Goal: Task Accomplishment & Management: Manage account settings

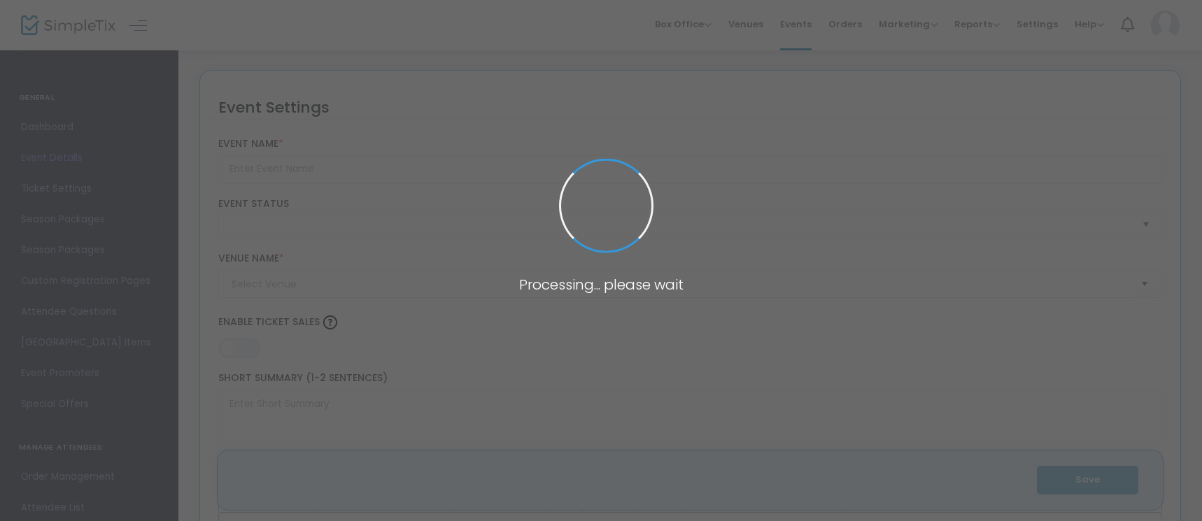
type input "Paint & Sip"
type textarea "Unwind with brushes, bubbles, and good company at our Paint & Sip on [DATE]! Wh…"
type input "8.7500 %"
type input "Register Now"
type input "Humble Somm"
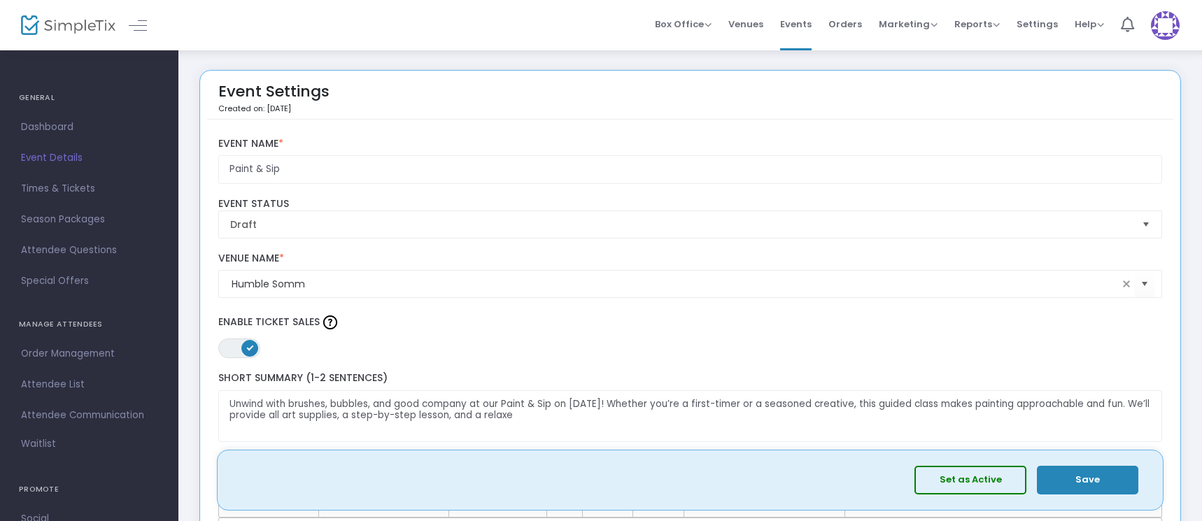
click at [962, 477] on button "Set as Active" at bounding box center [970, 480] width 112 height 29
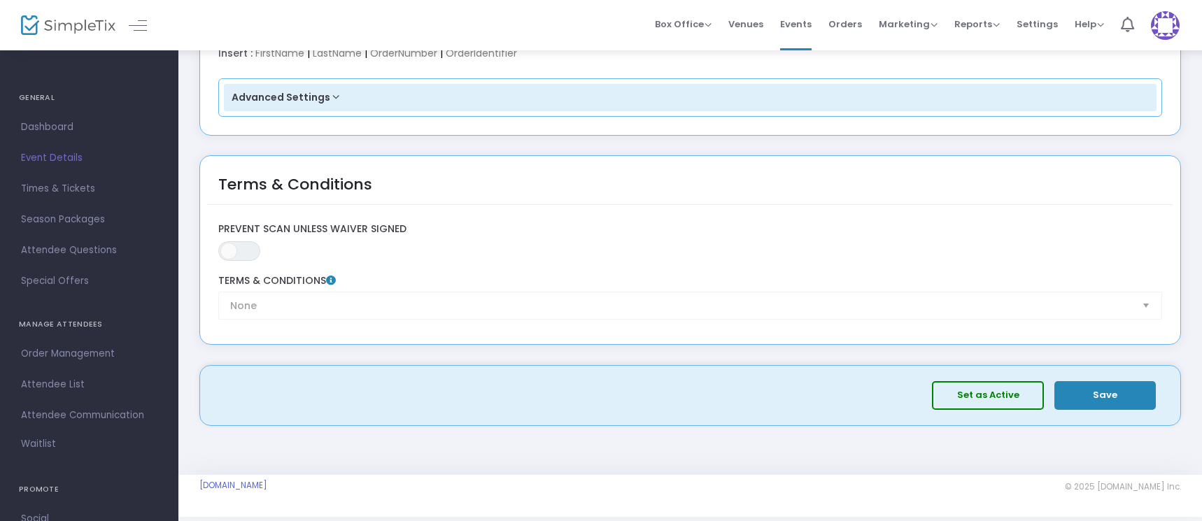
scroll to position [2203, 0]
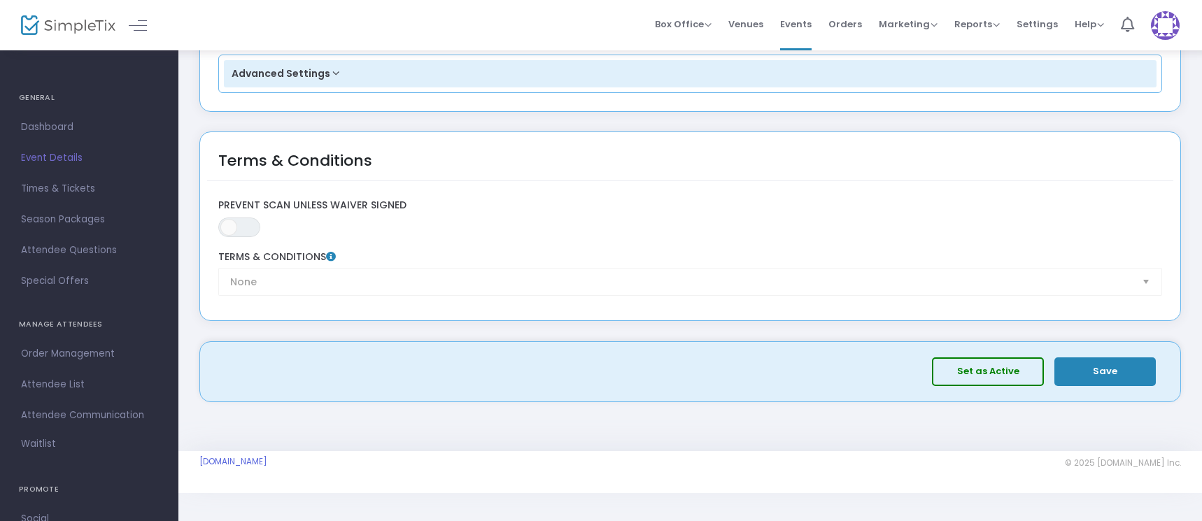
click at [1115, 374] on button "Save" at bounding box center [1104, 371] width 101 height 29
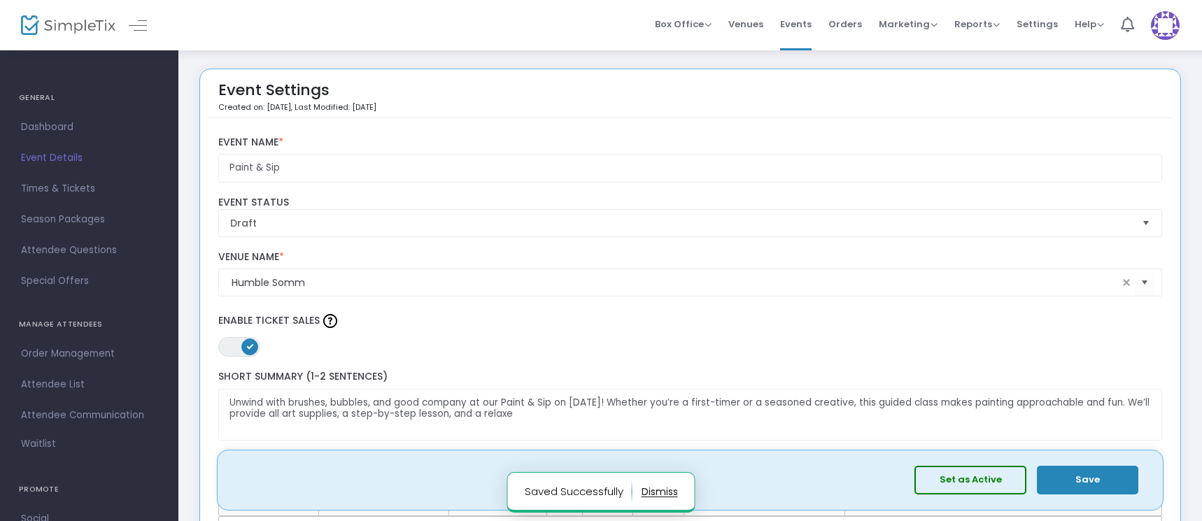
scroll to position [0, 0]
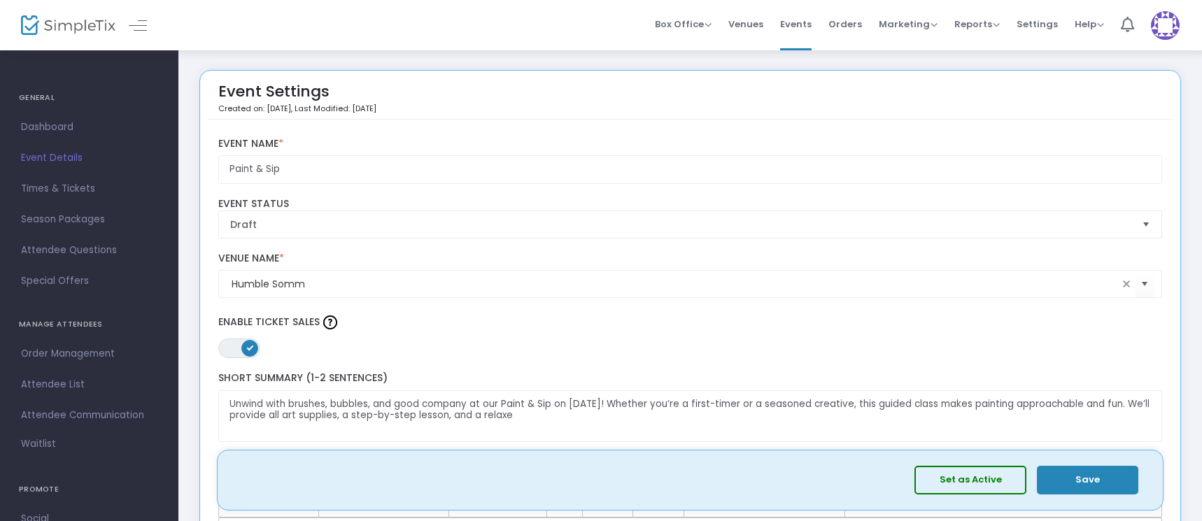
click at [975, 483] on button "Set as Active" at bounding box center [970, 480] width 112 height 29
click at [46, 131] on span "Dashboard" at bounding box center [89, 127] width 136 height 18
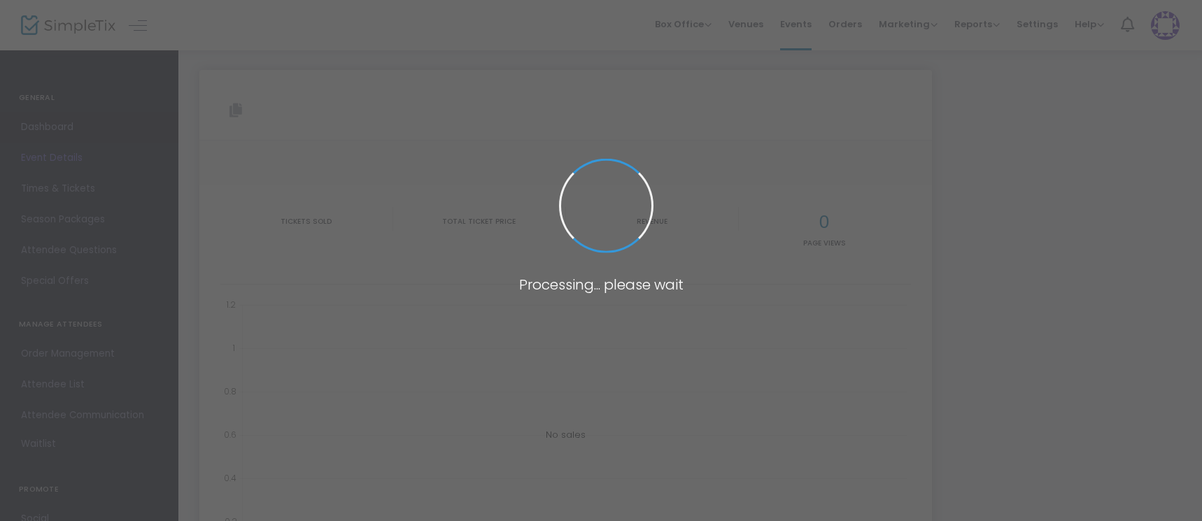
type input "[URL][DOMAIN_NAME]"
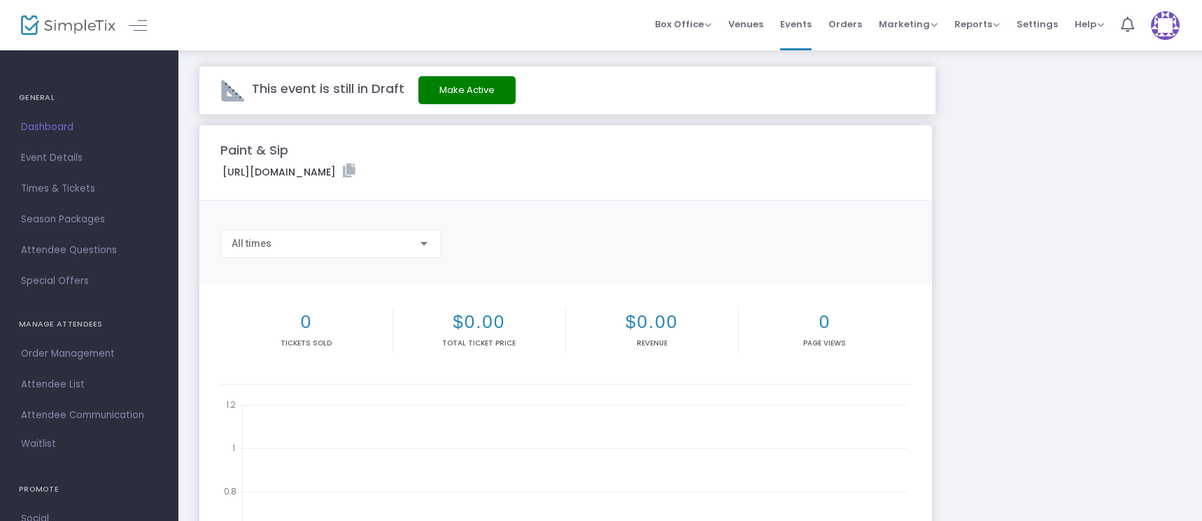
click at [486, 87] on button "Make Active" at bounding box center [466, 90] width 97 height 28
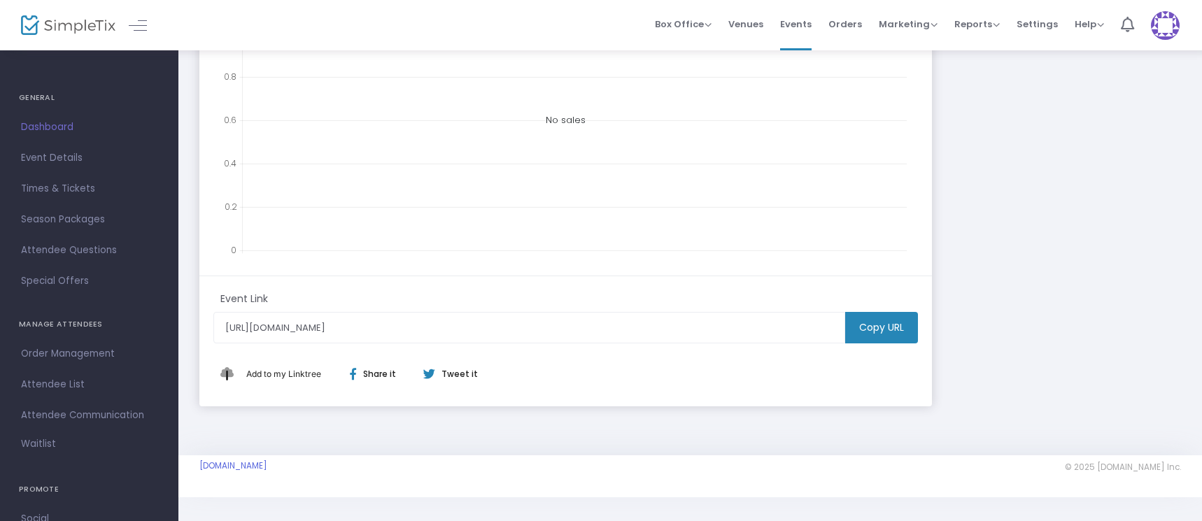
scroll to position [434, 0]
click at [876, 334] on m-button "Copy URL" at bounding box center [881, 328] width 73 height 31
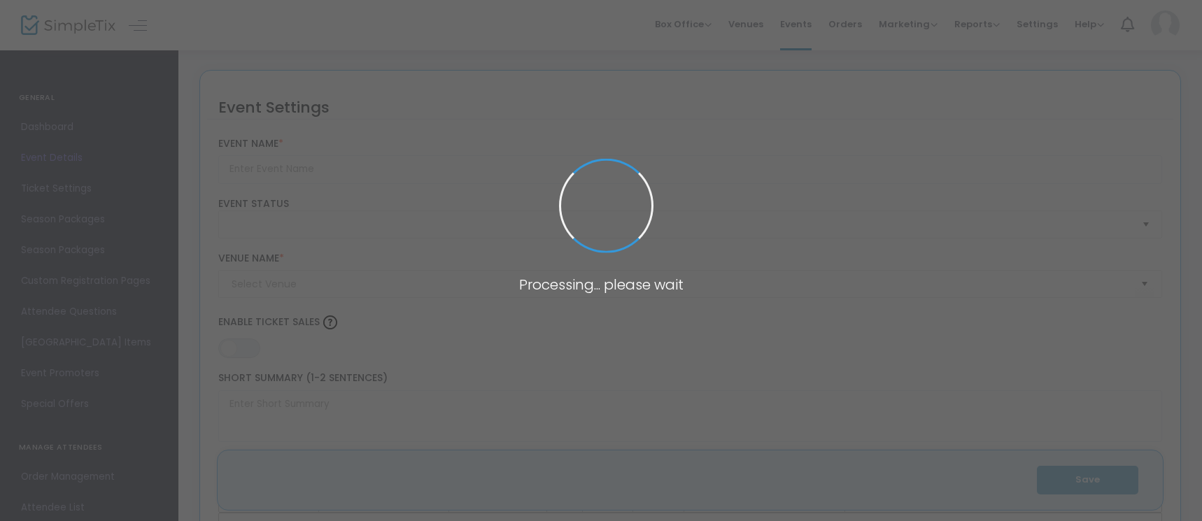
type input "Paint & Sip"
type textarea "Unwind with brushes, bubbles, and good company at our Paint & Sip on [DATE]! Wh…"
type input "8.7500 %"
type input "Register Now"
type input "Humble Somm"
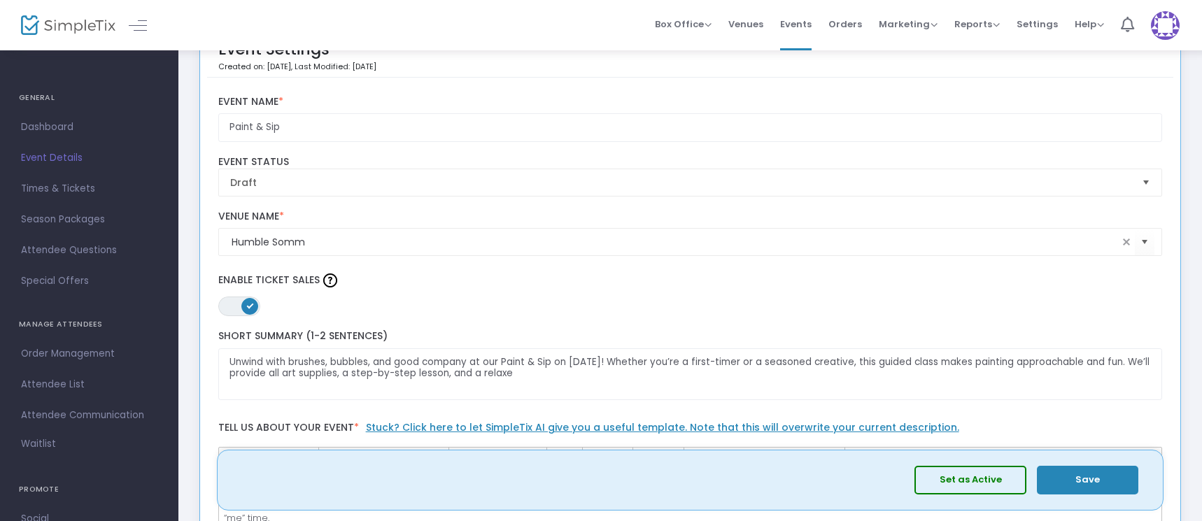
scroll to position [62, 0]
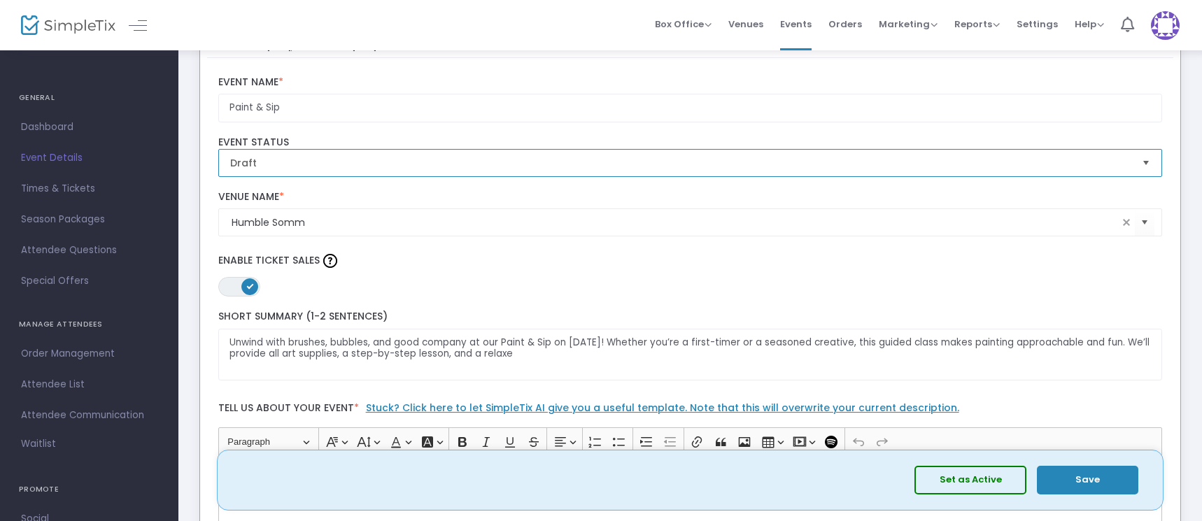
click at [602, 160] on span "Draft" at bounding box center [680, 163] width 901 height 14
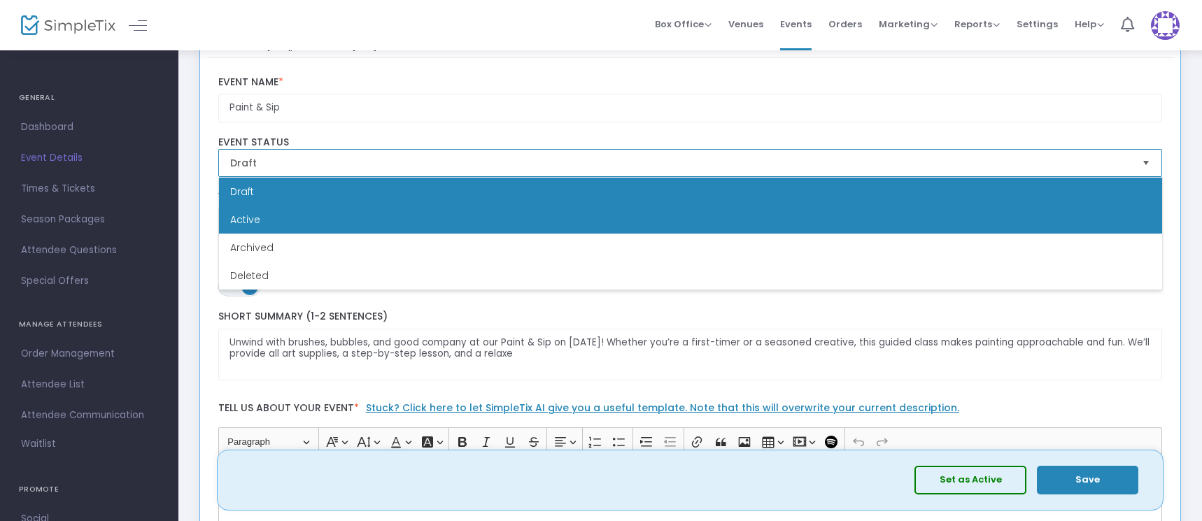
click at [274, 219] on li "Active" at bounding box center [690, 220] width 943 height 28
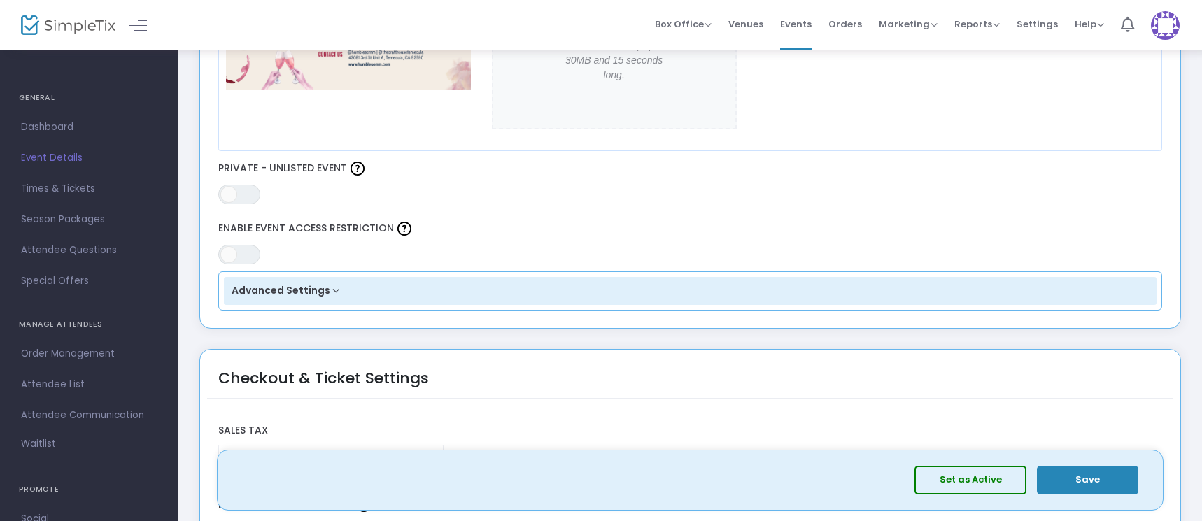
scroll to position [777, 0]
click at [332, 290] on button "Advanced Settings" at bounding box center [690, 288] width 933 height 28
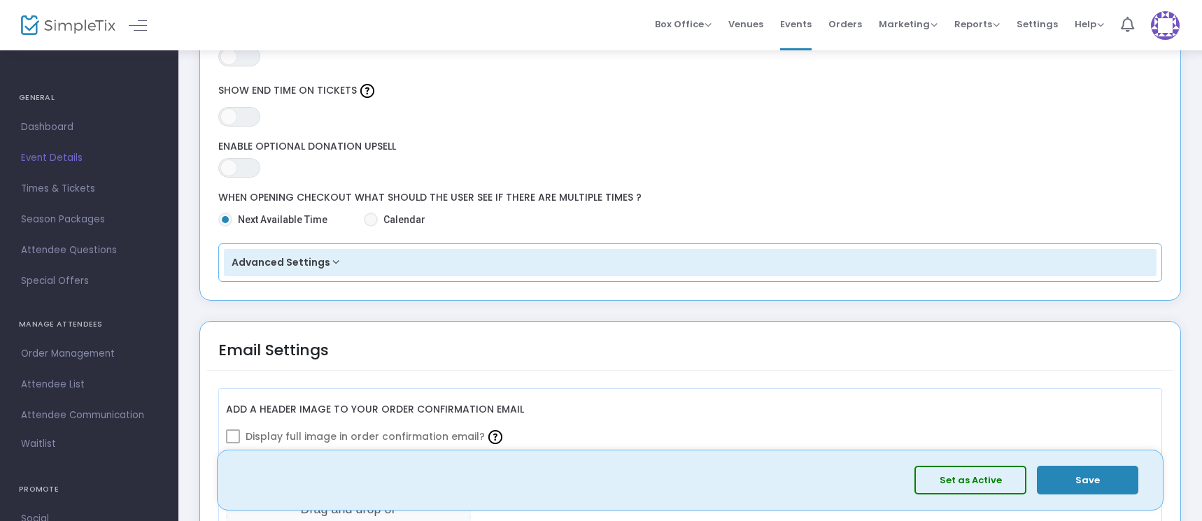
scroll to position [1562, 0]
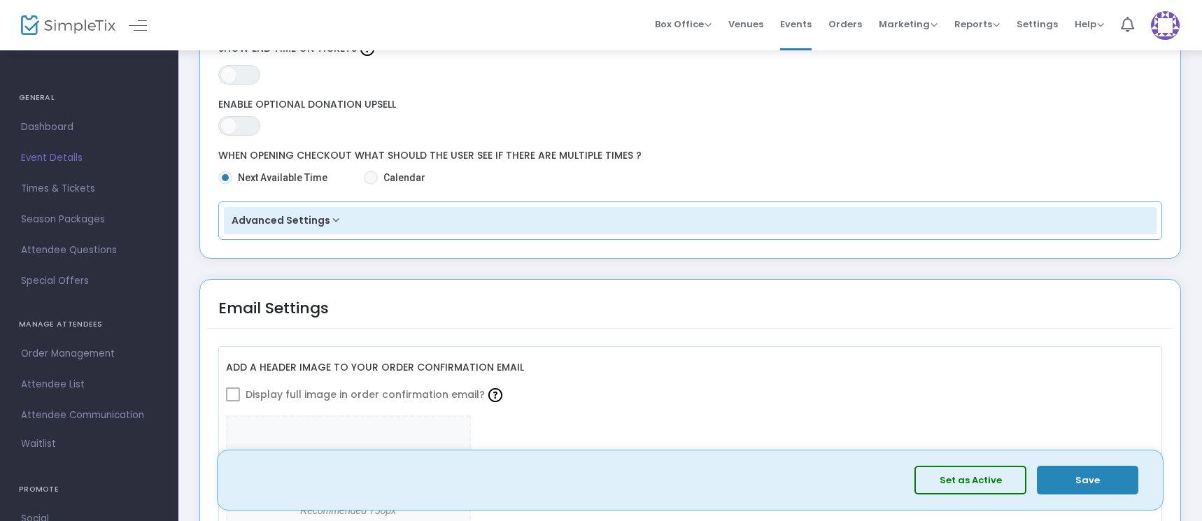
click at [337, 220] on button "Advanced Settings" at bounding box center [690, 221] width 933 height 28
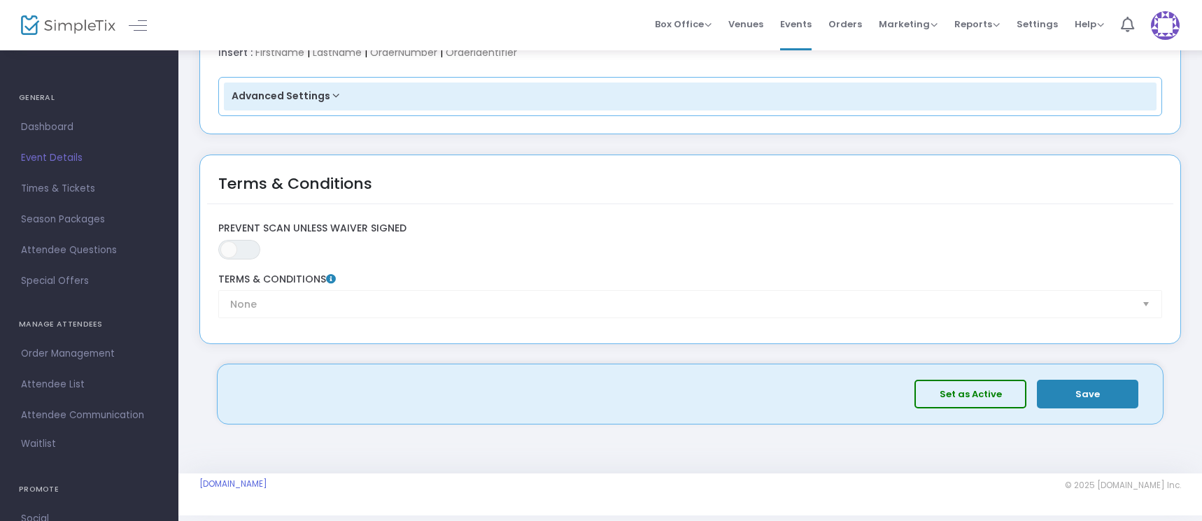
scroll to position [2678, 0]
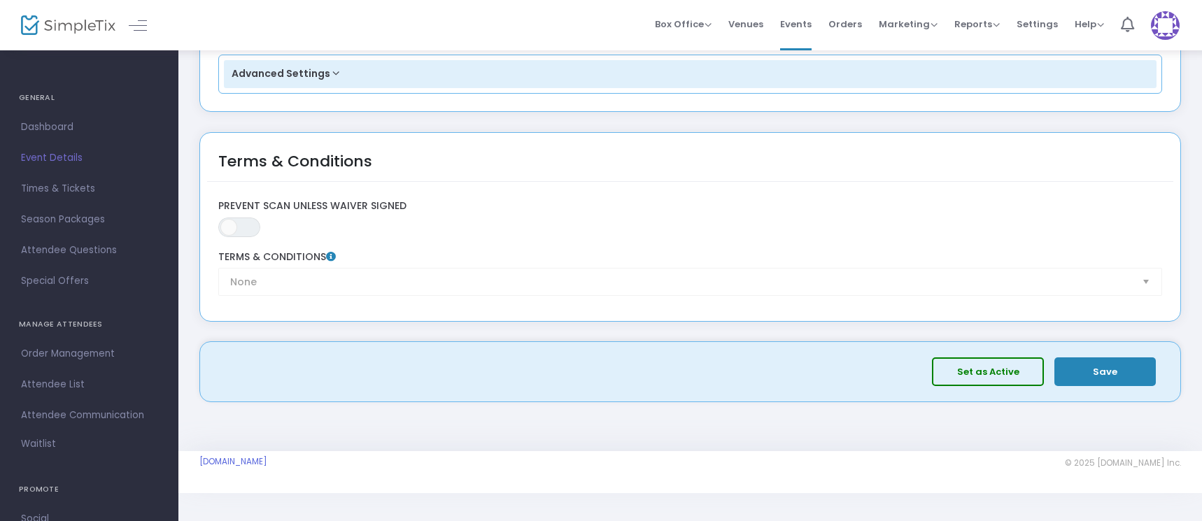
click at [1097, 369] on button "Save" at bounding box center [1104, 371] width 101 height 29
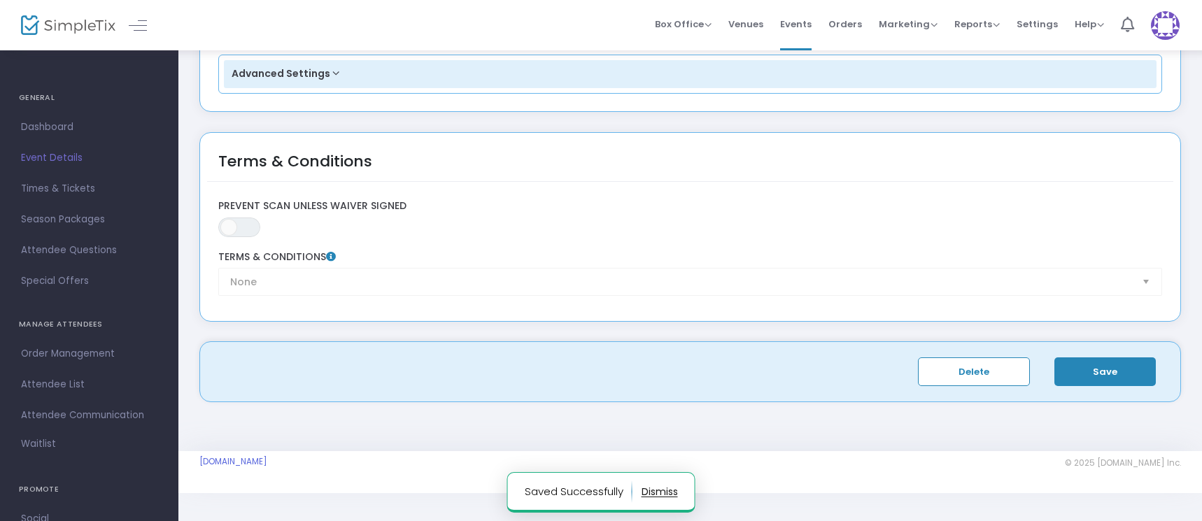
click at [63, 190] on span "Times & Tickets" at bounding box center [89, 189] width 136 height 18
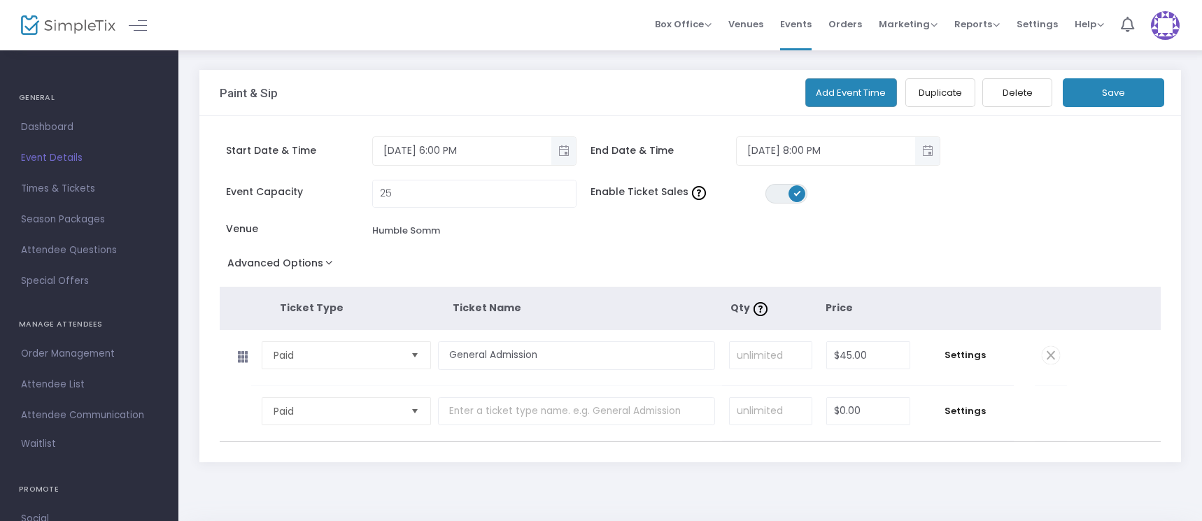
scroll to position [2, 0]
click at [777, 356] on input at bounding box center [771, 353] width 83 height 27
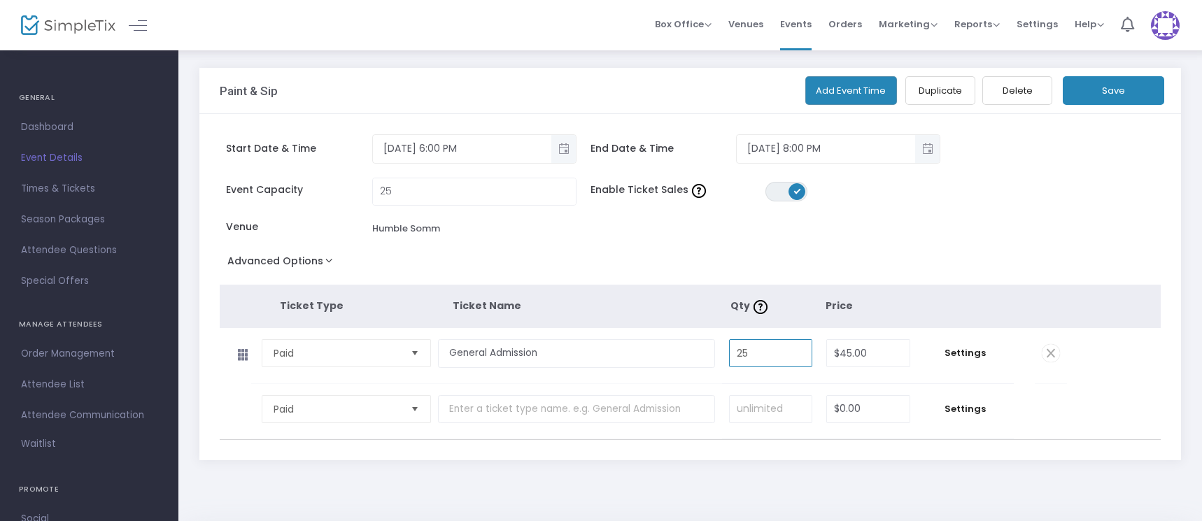
type input "25"
click at [906, 248] on div "Event Capacity 25 Enable Ticket Sales ON OFF Venue Humble Somm" at bounding box center [674, 214] width 923 height 73
drag, startPoint x: 751, startPoint y: 358, endPoint x: 696, endPoint y: 352, distance: 55.6
click at [697, 356] on tr "Paid Required. General Admission Required. 25 Required. $45.00 Required. Settin…" at bounding box center [643, 356] width 847 height 56
drag, startPoint x: 779, startPoint y: 353, endPoint x: 683, endPoint y: 349, distance: 96.6
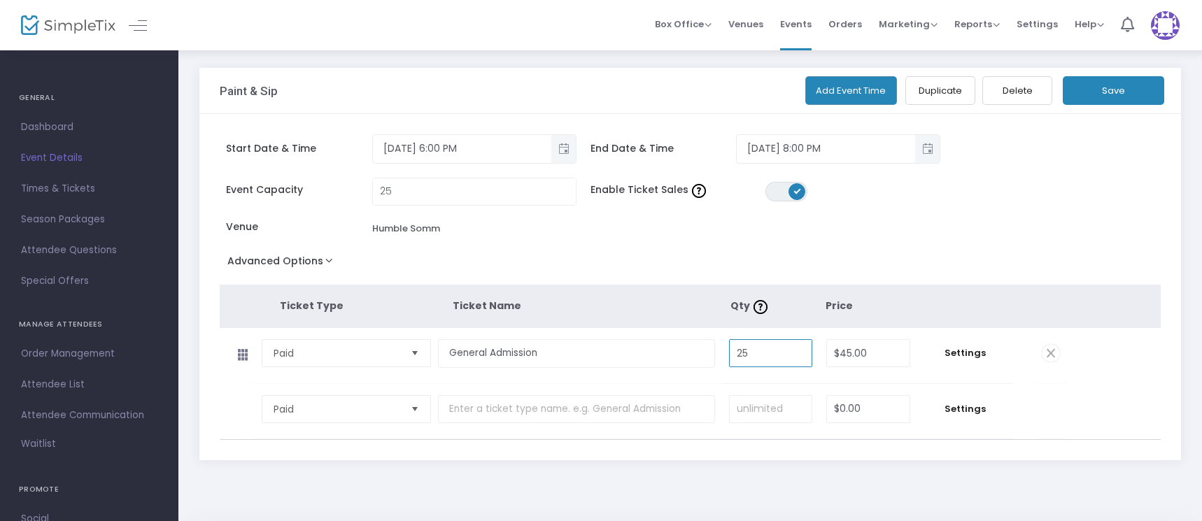
click at [683, 350] on tr "Paid Required. General Admission Required. 25 Required. $45.00 Required. Settin…" at bounding box center [643, 356] width 847 height 56
drag, startPoint x: 1149, startPoint y: 234, endPoint x: 1136, endPoint y: 241, distance: 14.1
click at [1149, 235] on div "Start Date & Time [DATE] 6:00 PM End Date & Time [DATE] 8:00 PM Event Capacity …" at bounding box center [690, 287] width 982 height 346
click at [45, 127] on span "Dashboard" at bounding box center [89, 127] width 136 height 18
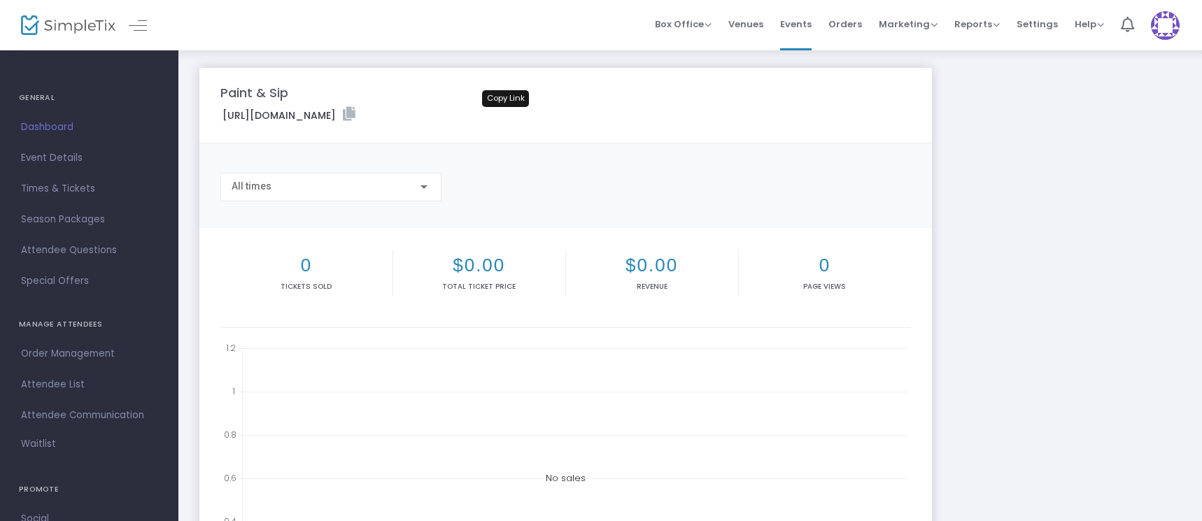
click at [355, 111] on icon at bounding box center [349, 114] width 13 height 14
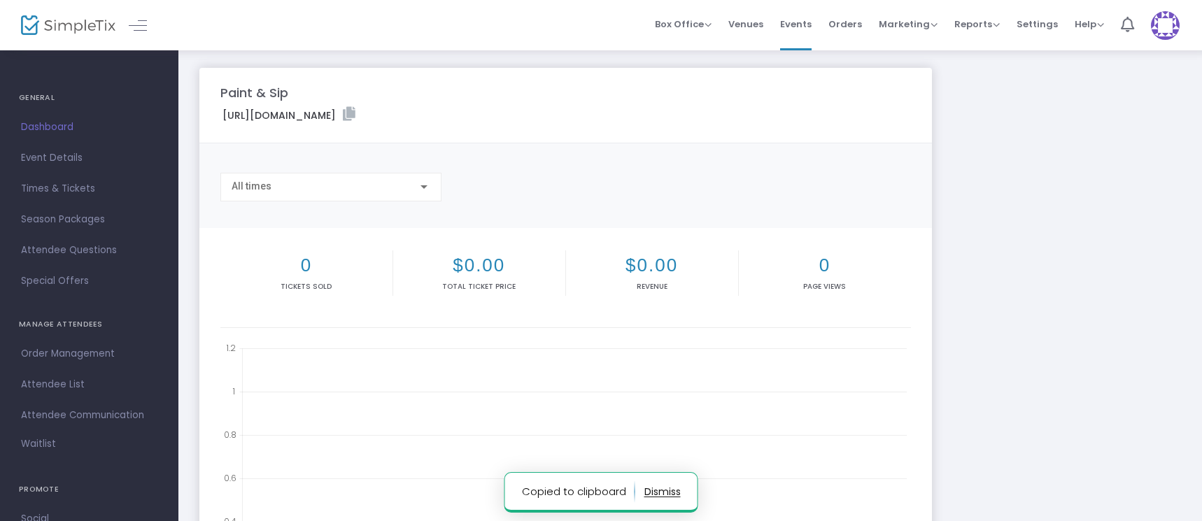
scroll to position [9, 0]
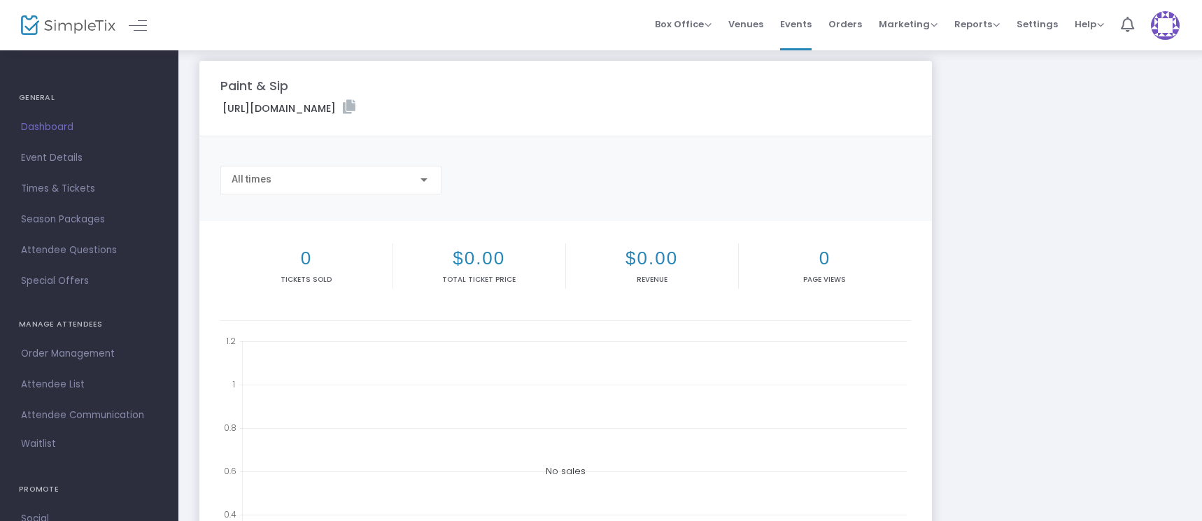
click at [52, 127] on span "Dashboard" at bounding box center [89, 127] width 136 height 18
